Goal: Information Seeking & Learning: Learn about a topic

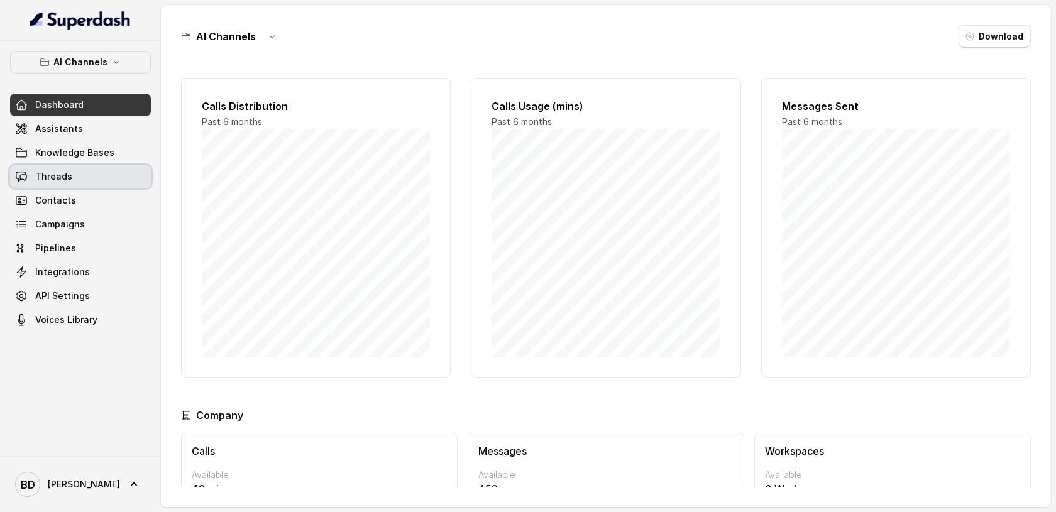
click at [51, 185] on link "Threads" at bounding box center [80, 176] width 141 height 23
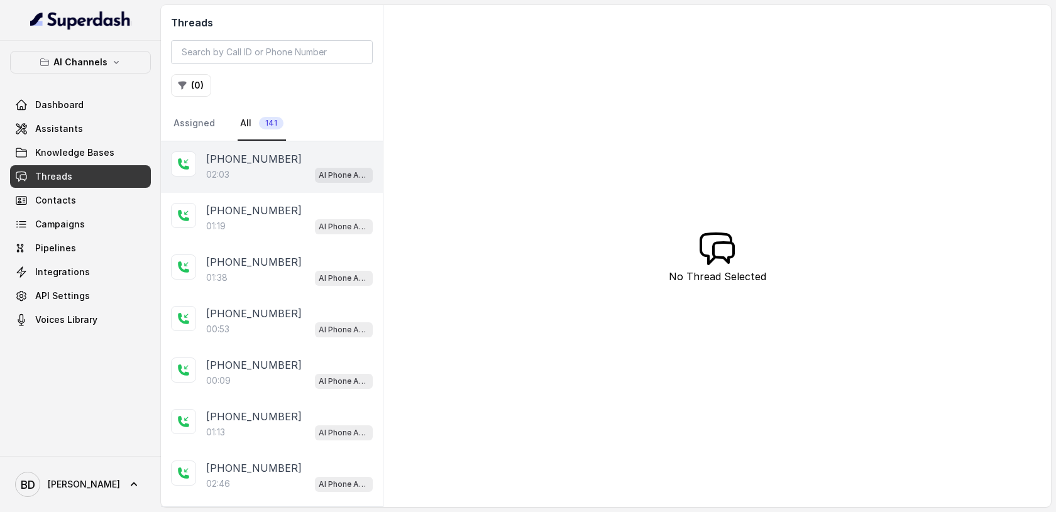
click at [260, 168] on div "02:03 AI Phone Assistant" at bounding box center [289, 175] width 167 height 16
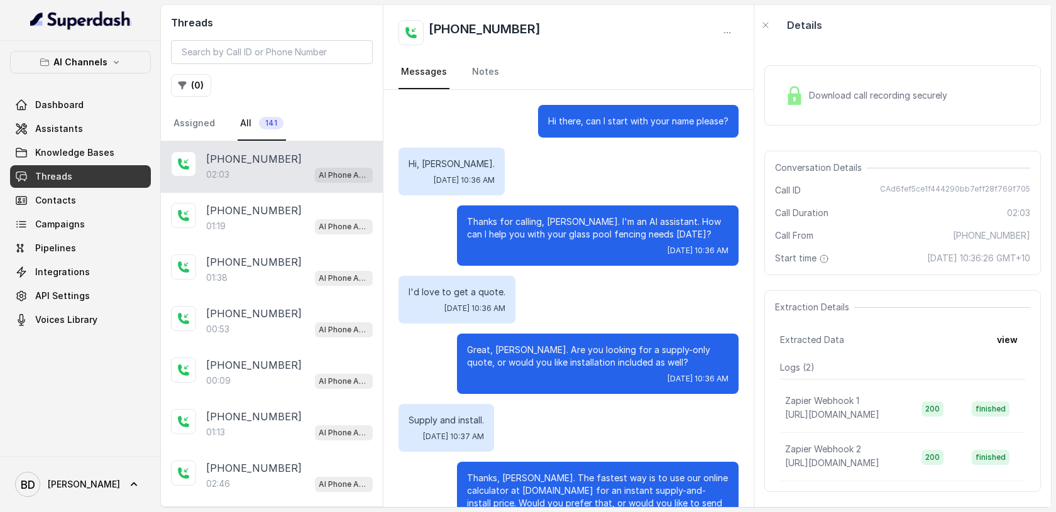
click at [796, 95] on img at bounding box center [794, 95] width 19 height 19
